Goal: Task Accomplishment & Management: Manage account settings

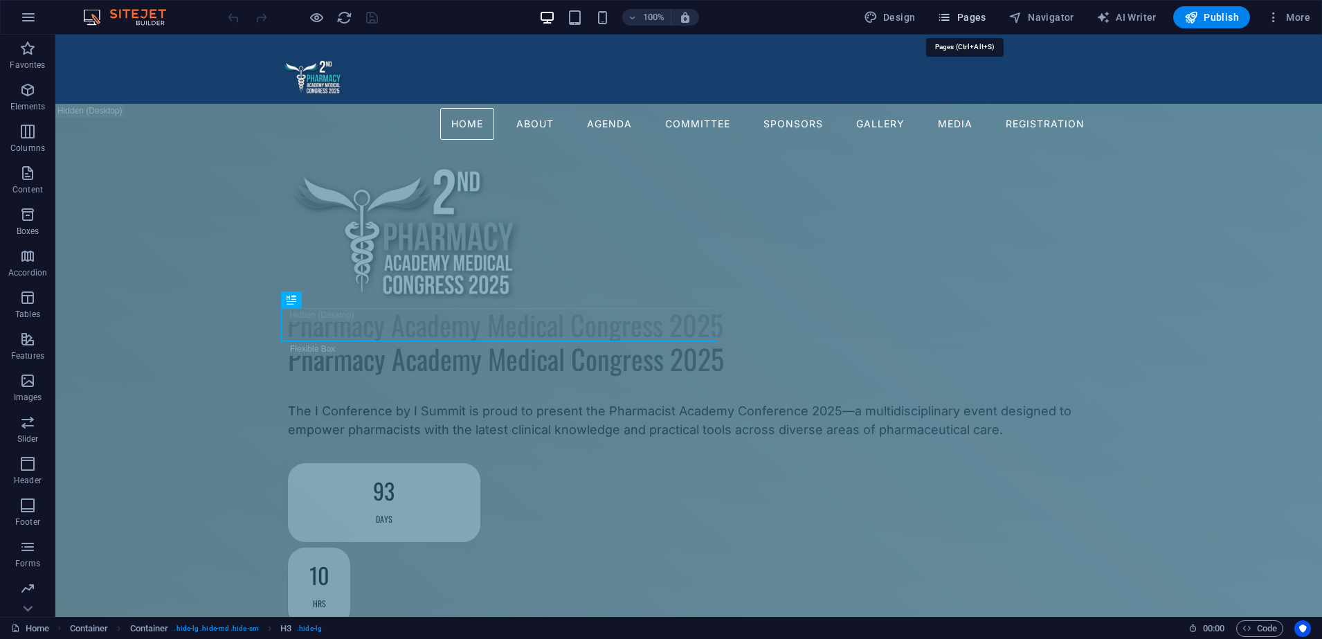
click at [973, 24] on span "Pages" at bounding box center [961, 17] width 48 height 14
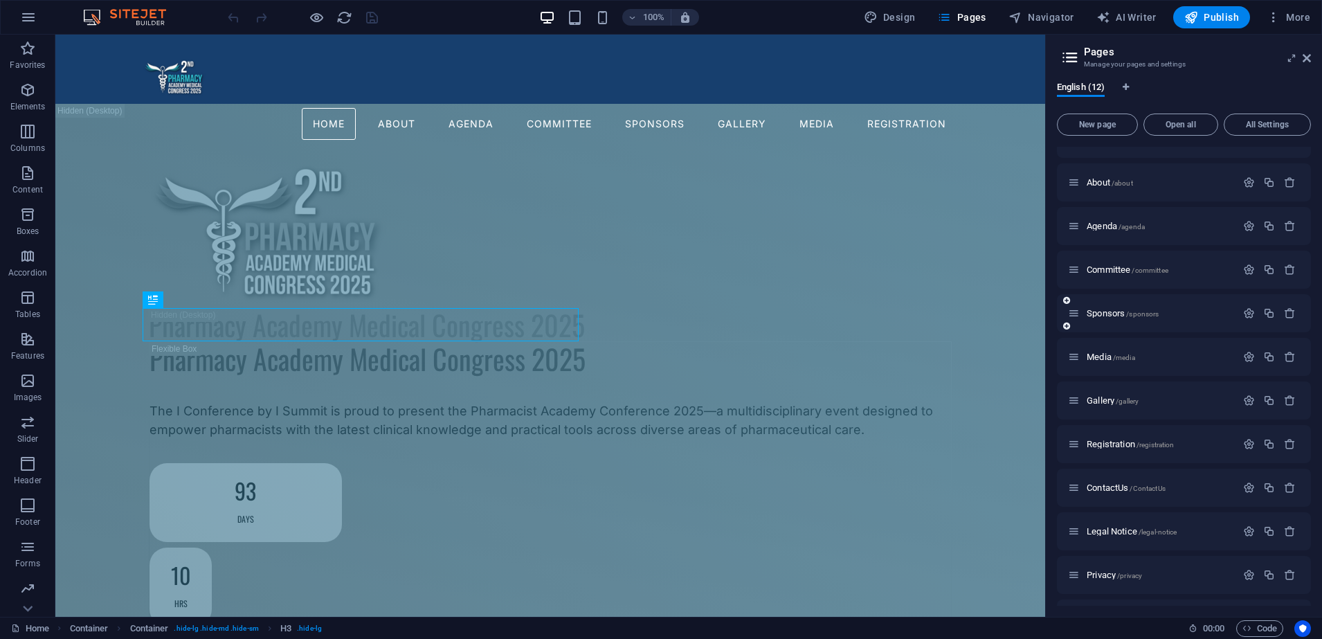
scroll to position [26, 0]
click at [1116, 274] on span "Committee /committee" at bounding box center [1127, 271] width 82 height 10
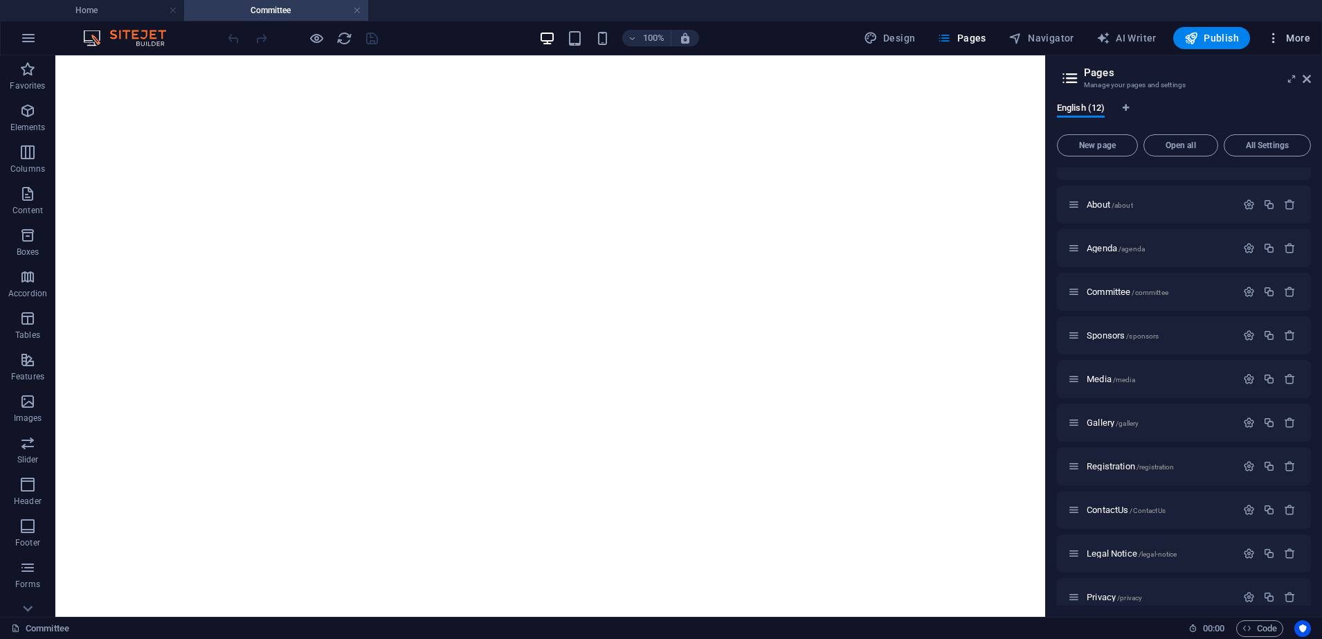
click at [1304, 41] on span "More" at bounding box center [1288, 38] width 44 height 14
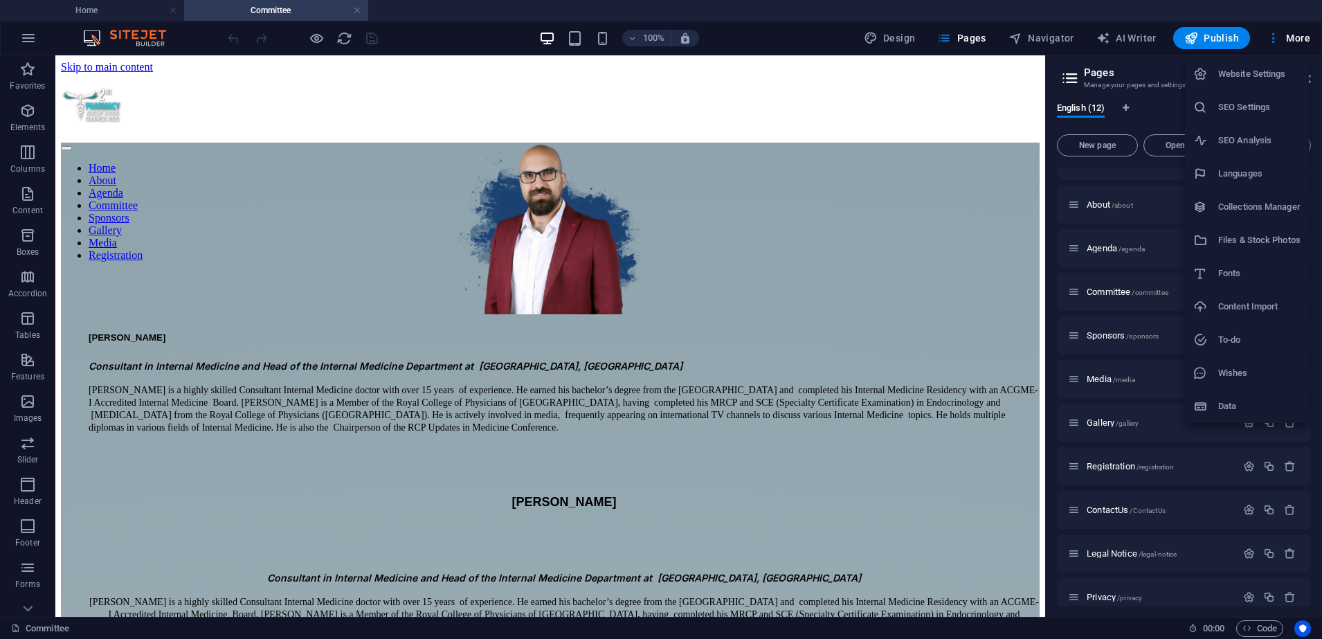
scroll to position [0, 0]
click at [972, 30] on div at bounding box center [661, 319] width 1322 height 639
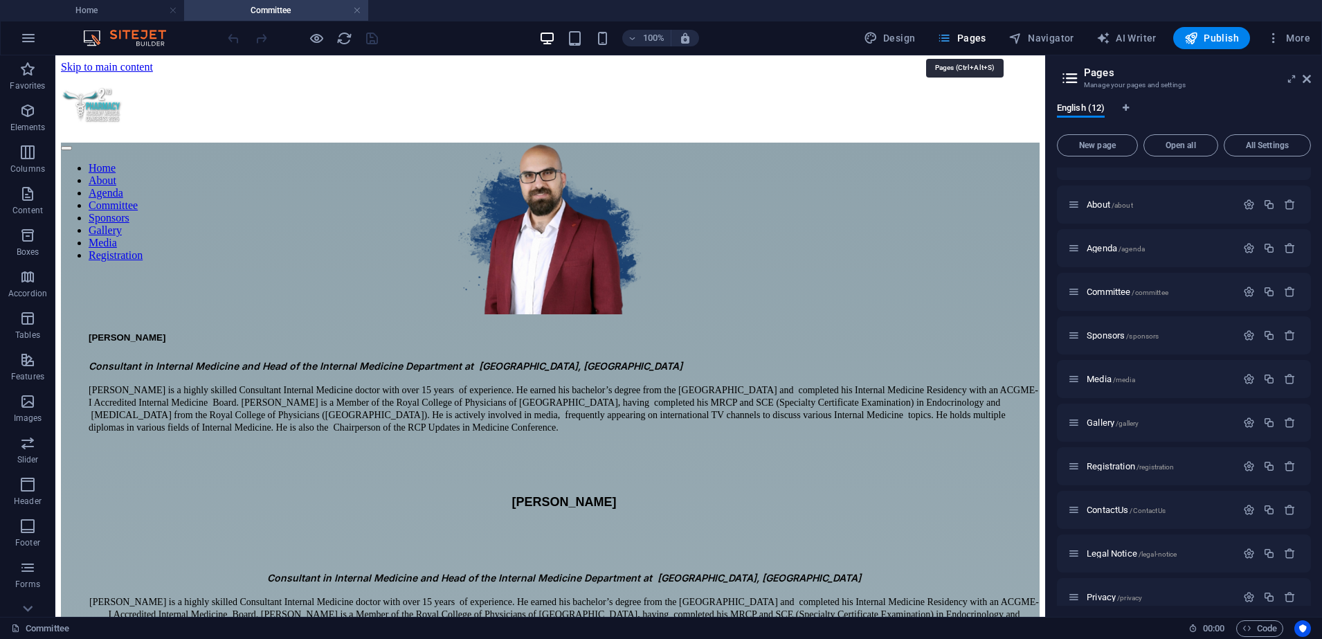
click at [951, 39] on icon "button" at bounding box center [944, 38] width 14 height 14
click at [978, 40] on span "Pages" at bounding box center [961, 38] width 48 height 14
click at [1304, 75] on icon at bounding box center [1306, 78] width 8 height 11
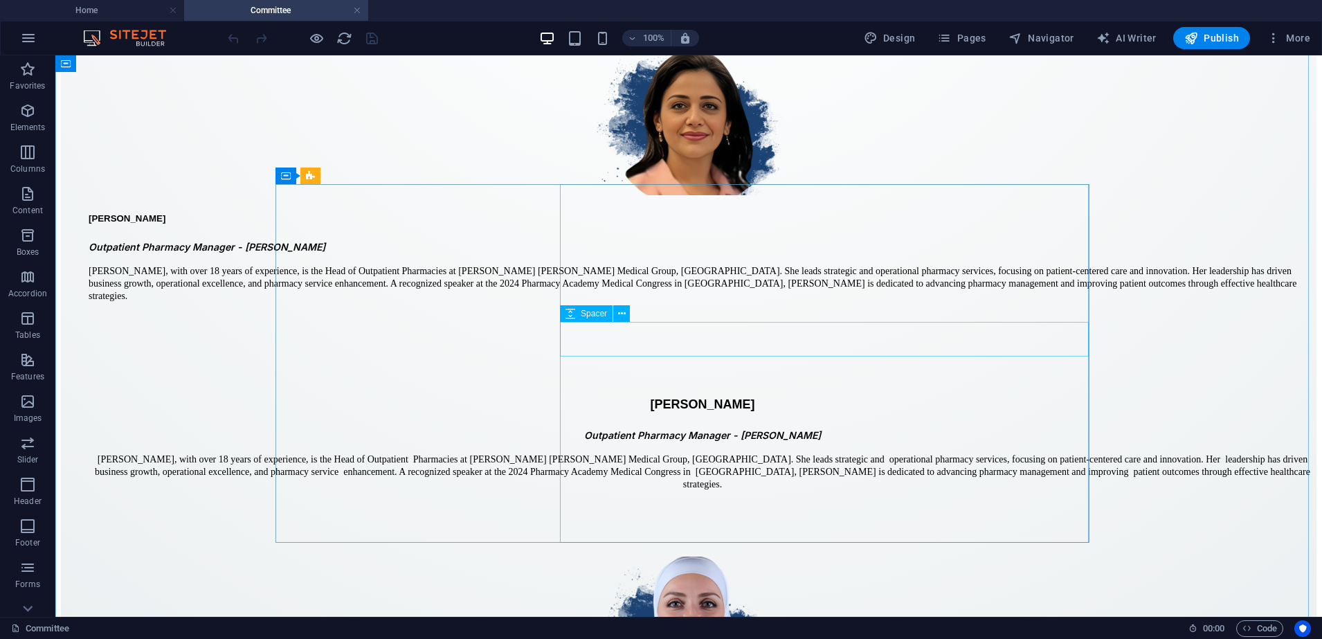
scroll to position [6891, 0]
click at [282, 174] on icon at bounding box center [286, 176] width 10 height 17
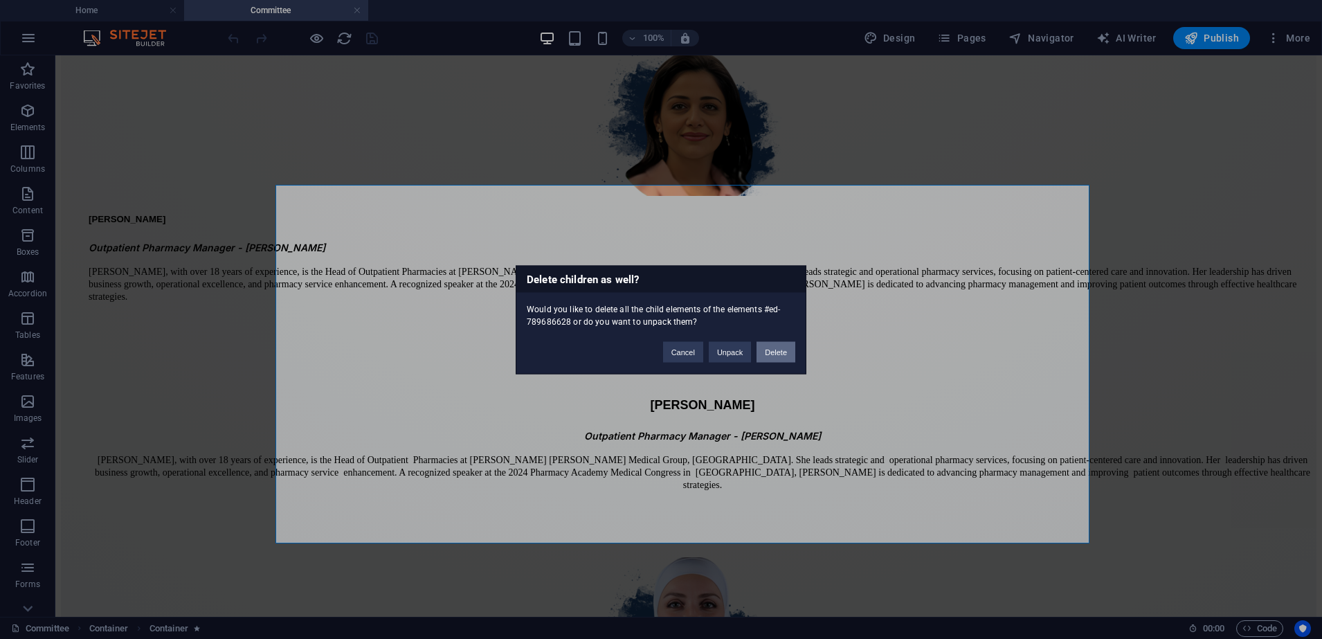
click at [776, 355] on button "Delete" at bounding box center [775, 351] width 39 height 21
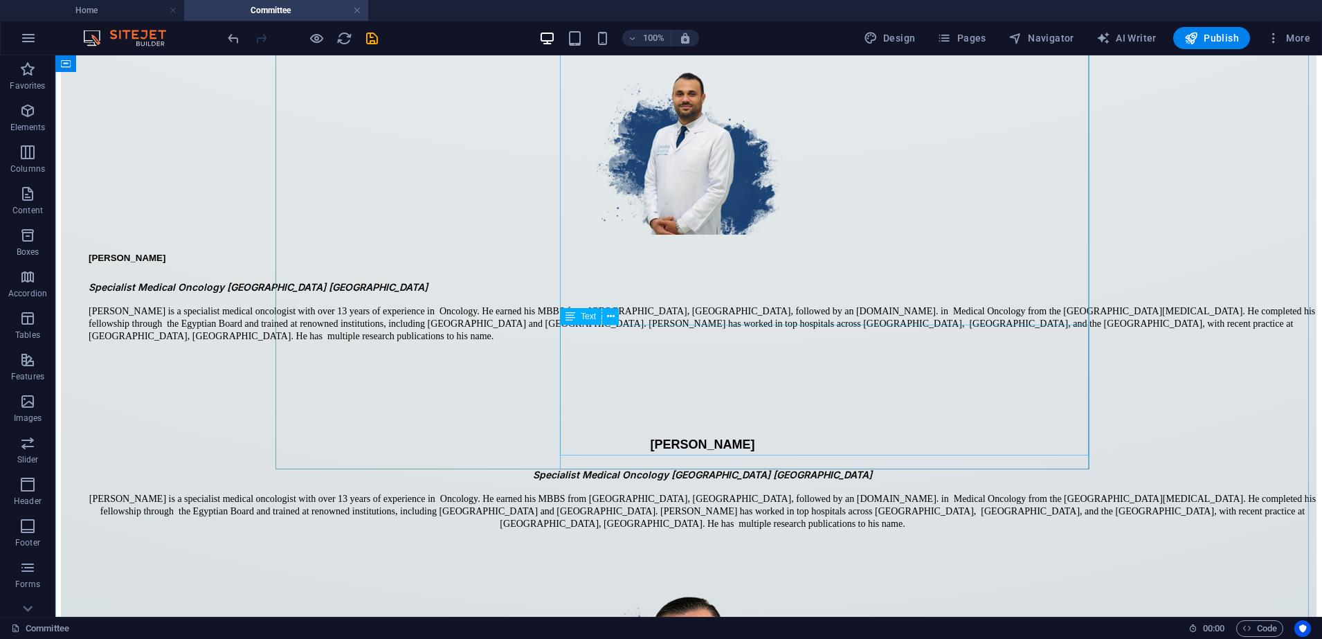
scroll to position [7877, 0]
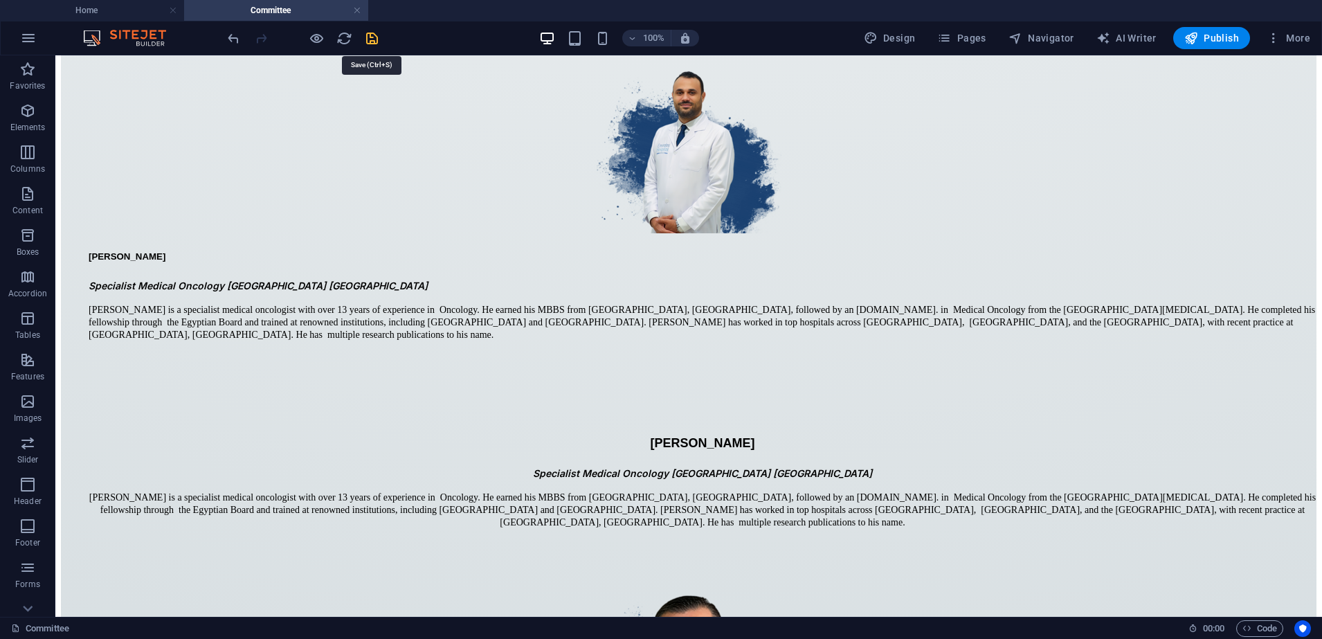
click at [370, 41] on icon "save" at bounding box center [372, 38] width 16 height 16
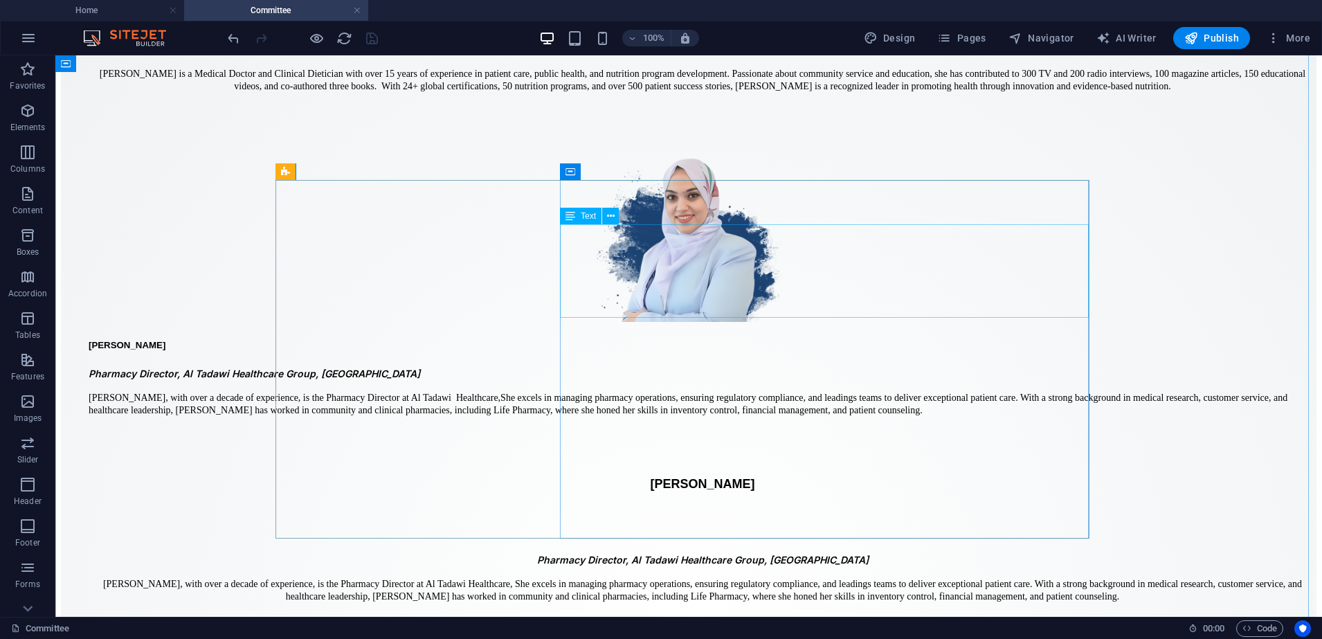
scroll to position [5696, 0]
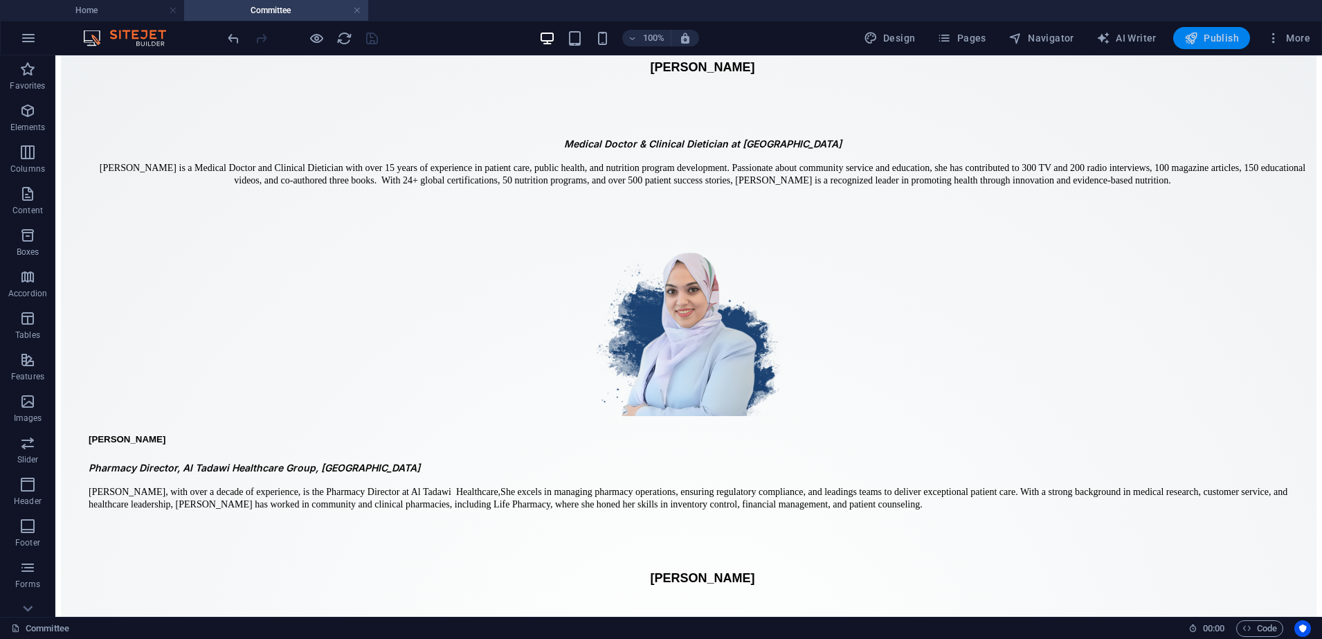
click at [1213, 44] on span "Publish" at bounding box center [1211, 38] width 55 height 14
